Goal: Navigation & Orientation: Find specific page/section

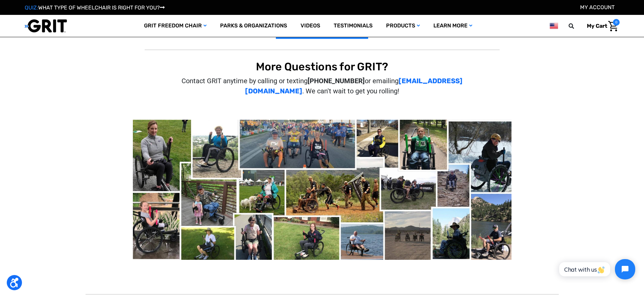
scroll to position [203, 0]
click at [221, 151] on img at bounding box center [322, 189] width 378 height 140
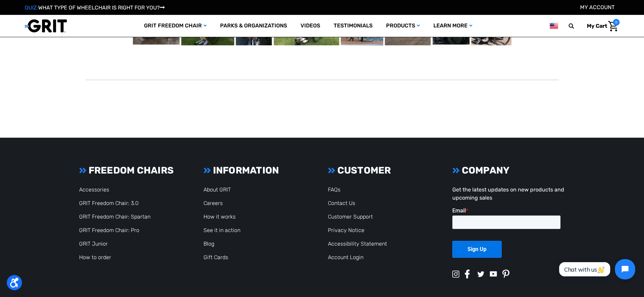
scroll to position [437, 0]
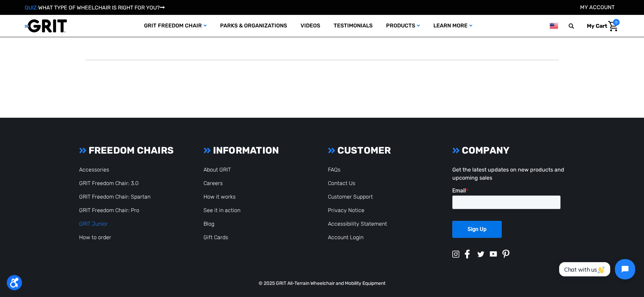
click at [92, 222] on link "GRIT Junior" at bounding box center [93, 223] width 29 height 6
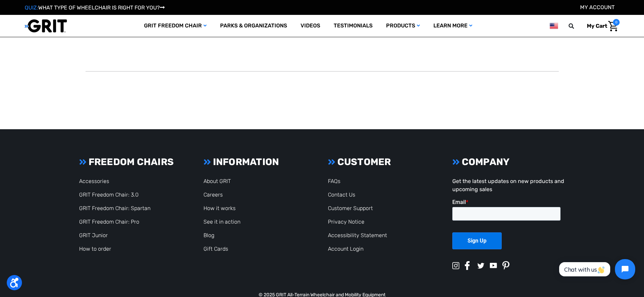
scroll to position [437, 0]
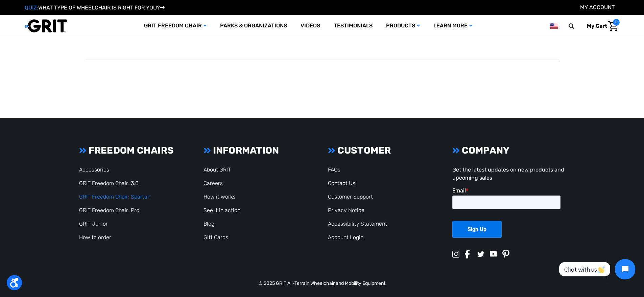
click at [120, 194] on link "GRIT Freedom Chair: Spartan" at bounding box center [114, 196] width 71 height 6
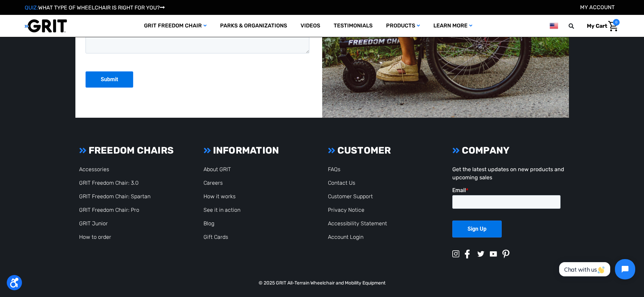
scroll to position [1862, 0]
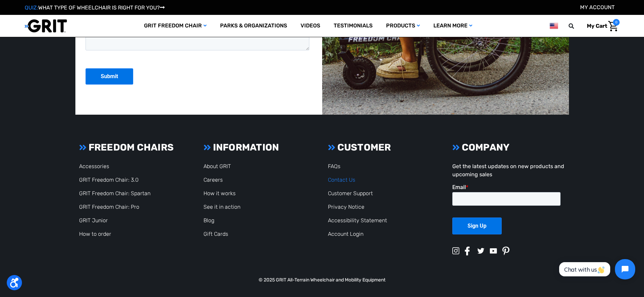
click at [338, 180] on link "Contact Us" at bounding box center [341, 179] width 27 height 6
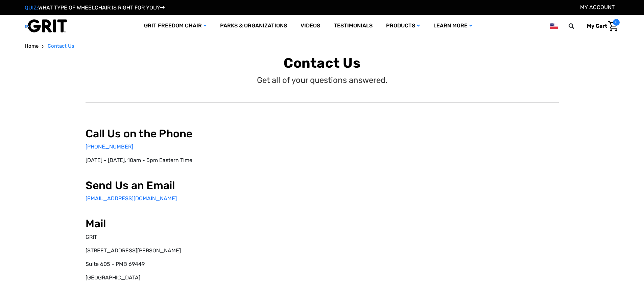
select select "US"
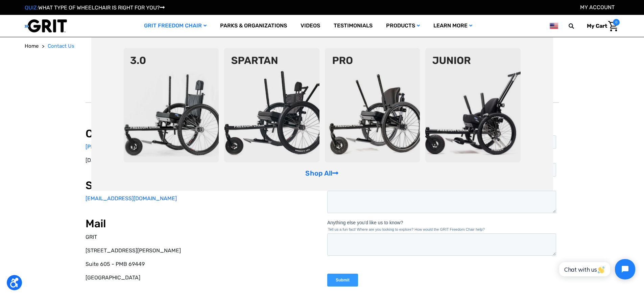
click at [291, 110] on img at bounding box center [271, 105] width 95 height 114
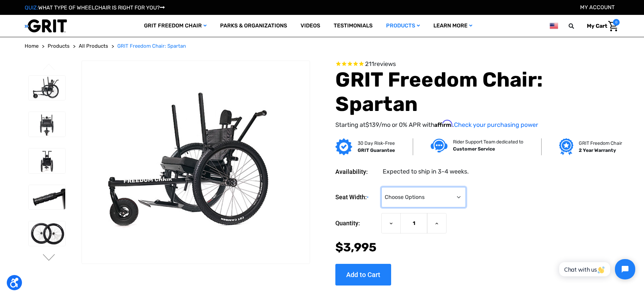
click at [459, 196] on select "Choose Options 16" 18" 20"" at bounding box center [423, 197] width 84 height 20
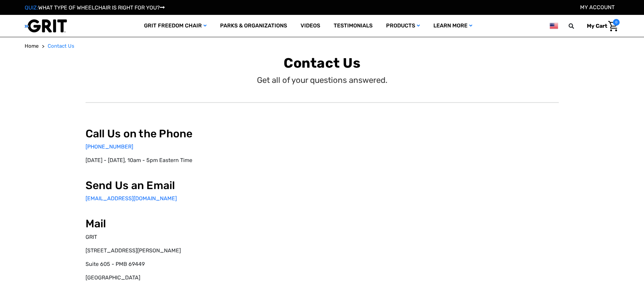
select select "US"
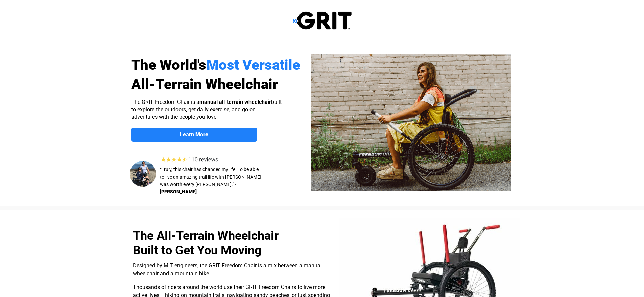
select select "US"
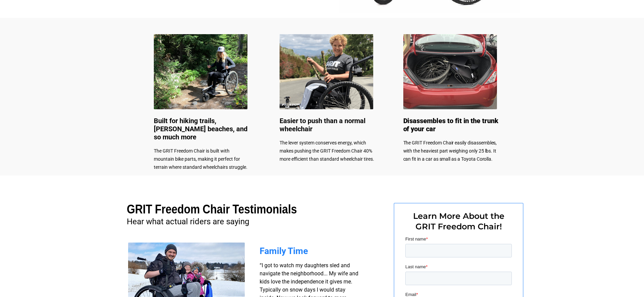
scroll to position [321, 0]
